Goal: Ask a question

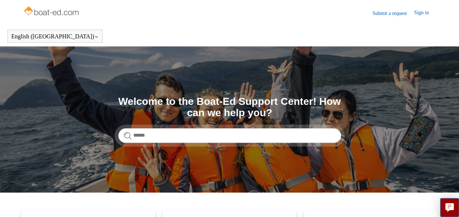
click at [390, 14] on link "Submit a request" at bounding box center [393, 13] width 42 height 8
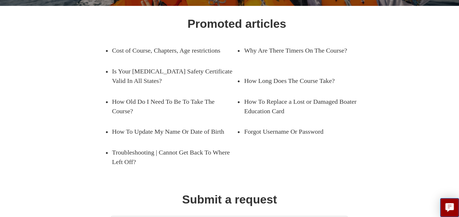
scroll to position [109, 0]
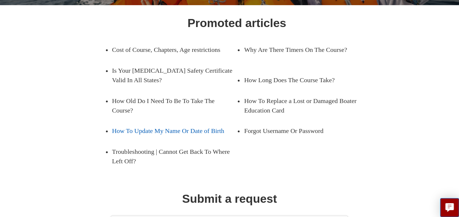
click at [162, 135] on link "How To Update My Name Or Date of Birth" at bounding box center [169, 130] width 114 height 20
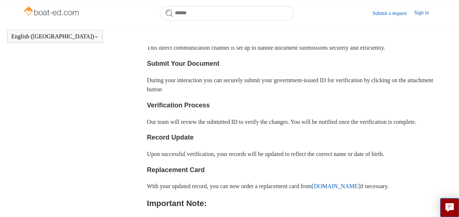
scroll to position [312, 0]
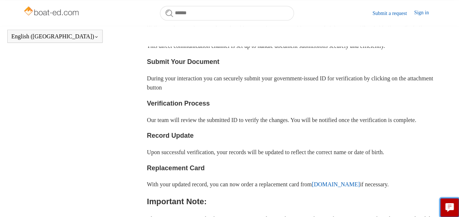
click at [458, 207] on button "Live chat" at bounding box center [449, 207] width 19 height 19
